Goal: Transaction & Acquisition: Download file/media

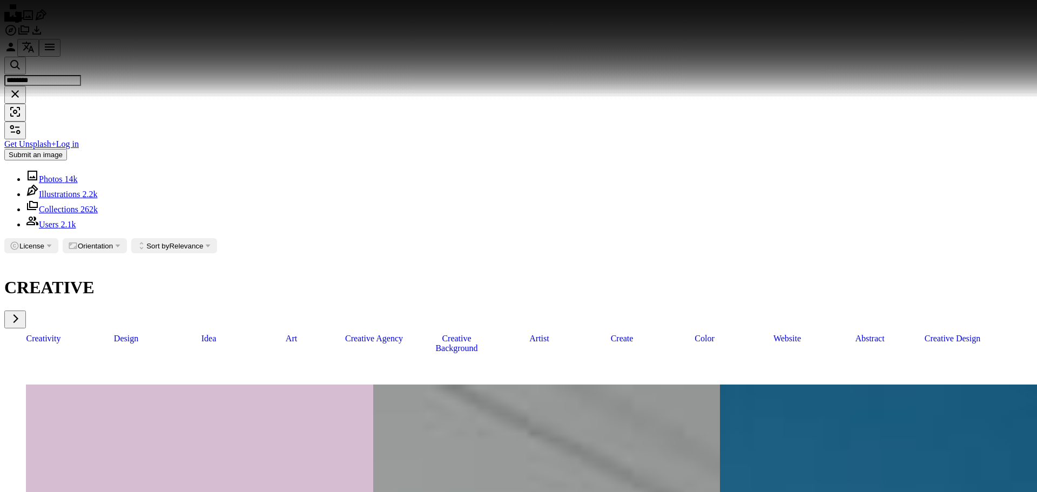
scroll to position [4646, 0]
